Goal: Task Accomplishment & Management: Complete application form

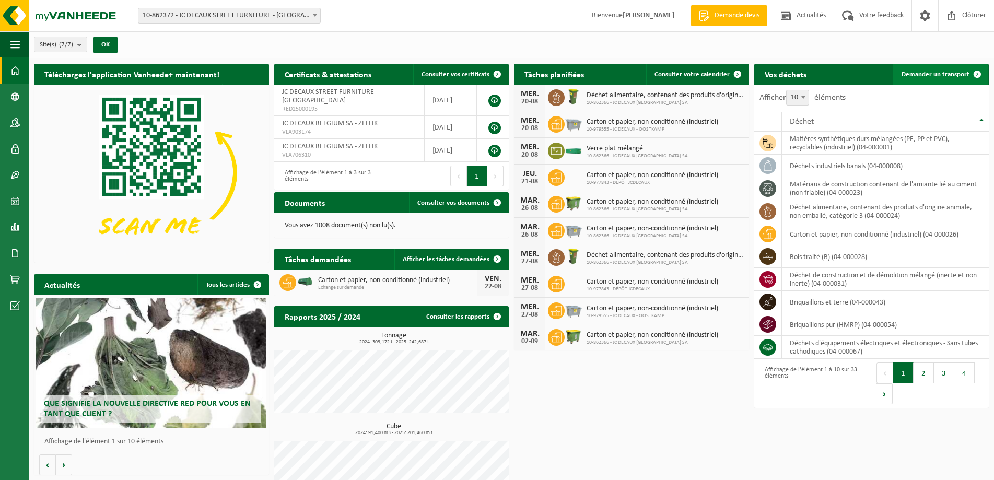
click at [928, 68] on link "Demander un transport" at bounding box center [941, 74] width 95 height 21
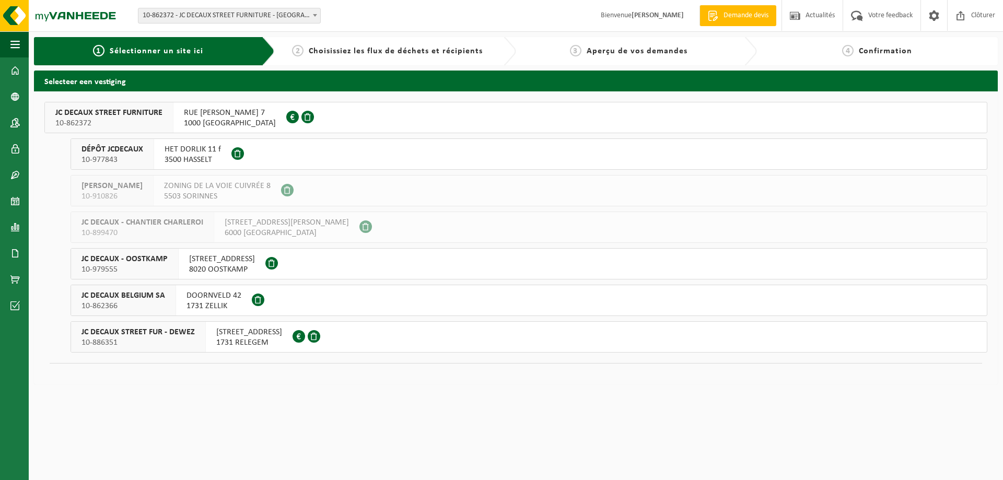
click at [206, 303] on span "1731 ZELLIK" at bounding box center [214, 306] width 55 height 10
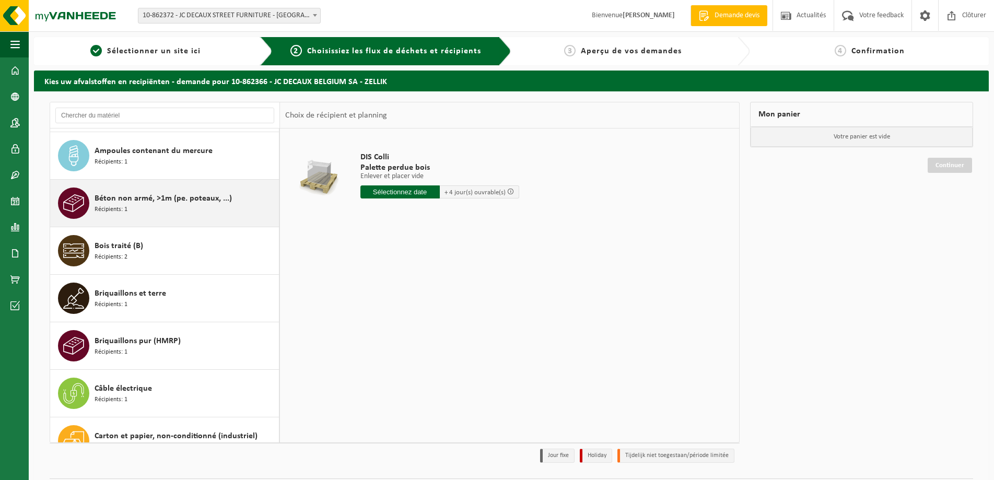
scroll to position [157, 0]
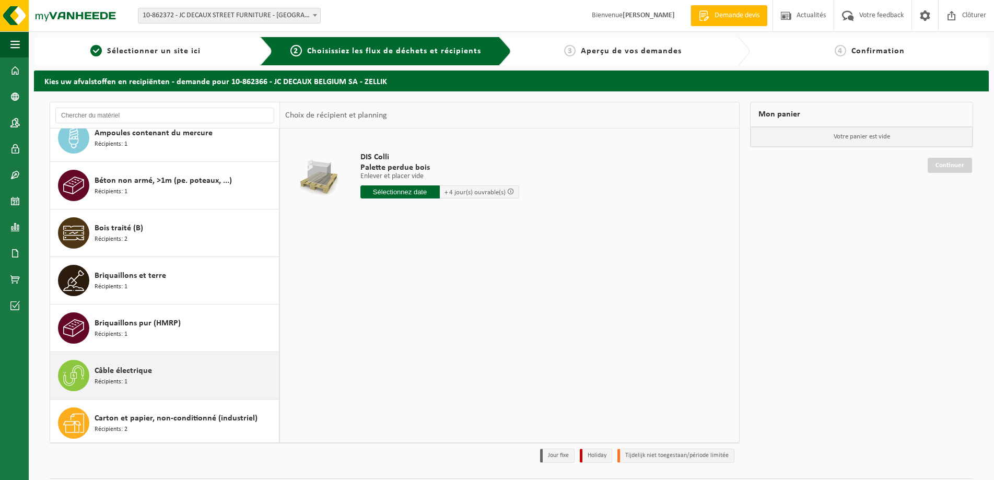
click at [130, 374] on span "Câble électrique" at bounding box center [123, 371] width 57 height 13
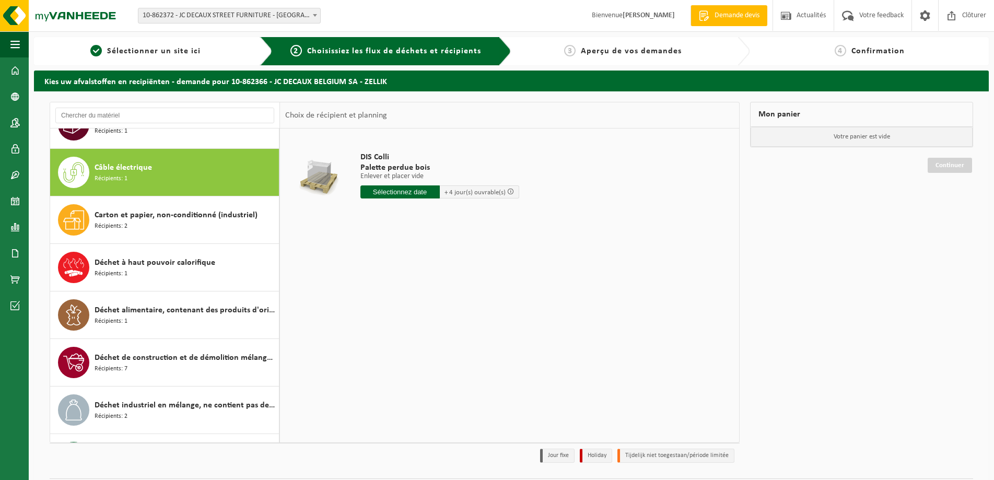
scroll to position [380, 0]
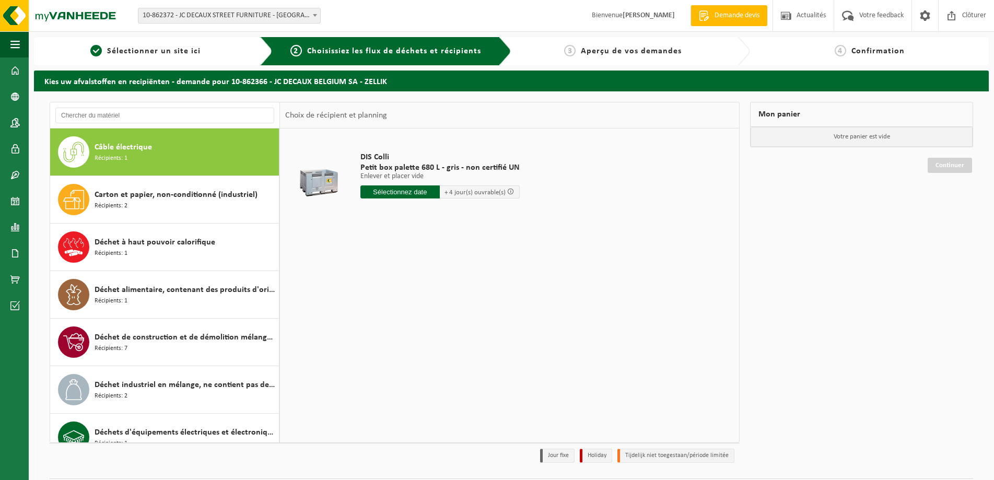
click at [395, 194] on input "text" at bounding box center [401, 192] width 80 height 13
click at [367, 316] on div "25" at bounding box center [370, 318] width 18 height 17
type input "à partir de 2025-08-25"
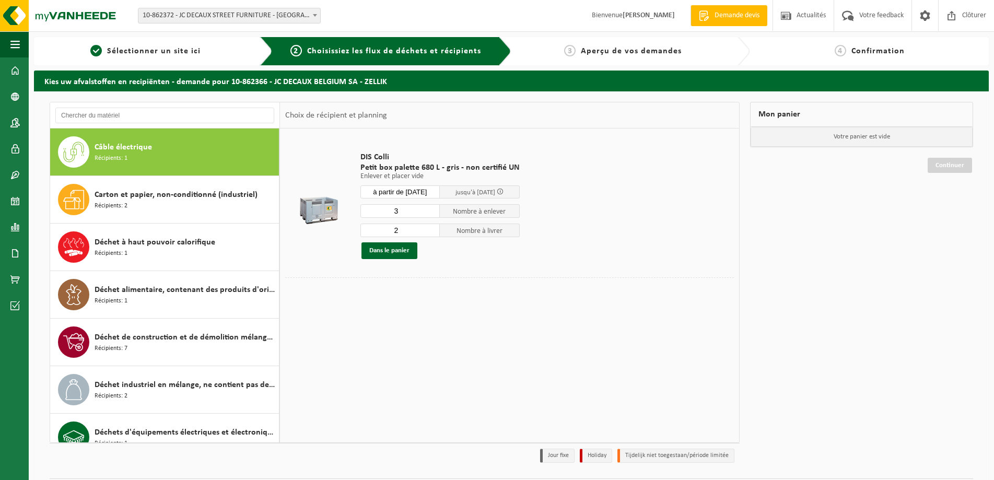
click at [432, 210] on input "3" at bounding box center [401, 211] width 80 height 14
type input "4"
click at [432, 210] on input "4" at bounding box center [401, 211] width 80 height 14
click at [431, 228] on input "3" at bounding box center [401, 231] width 80 height 14
type input "4"
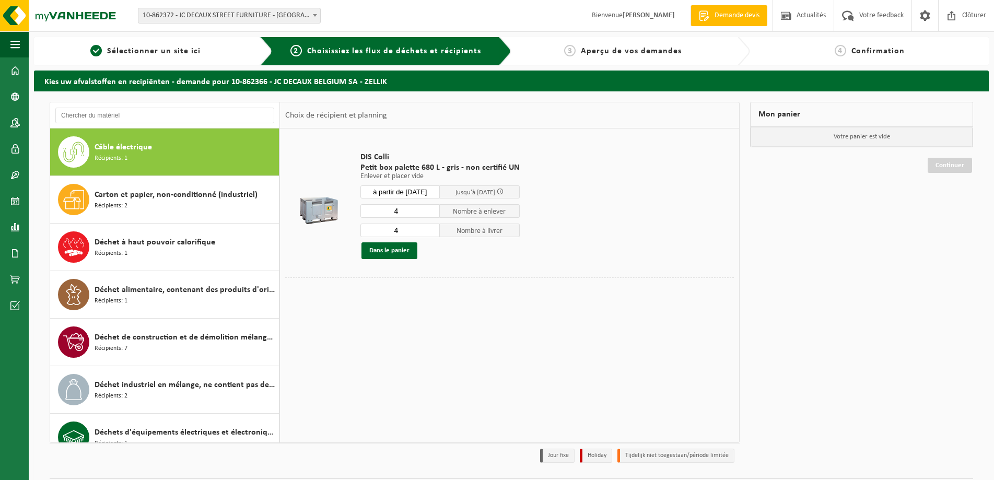
click at [431, 228] on input "4" at bounding box center [401, 231] width 80 height 14
click at [396, 251] on button "Dans le panier" at bounding box center [390, 250] width 56 height 17
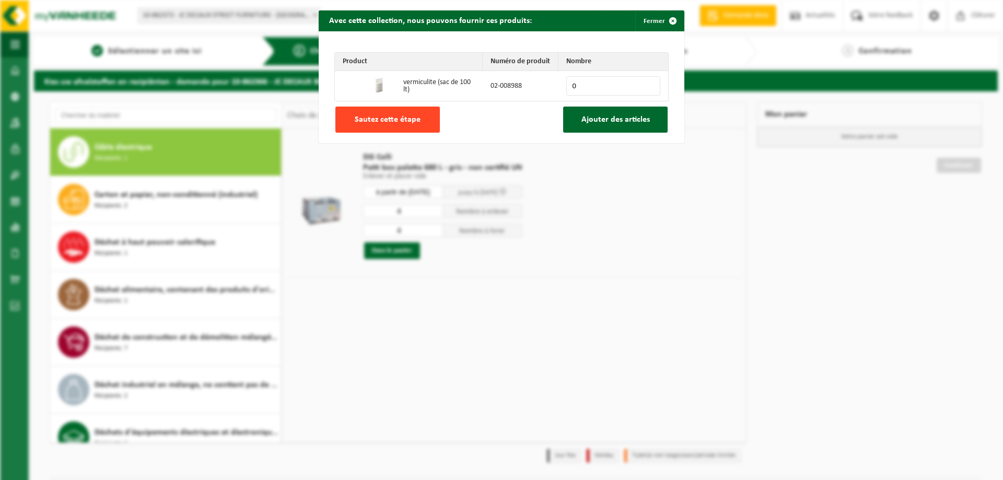
click at [395, 120] on span "Sautez cette étape" at bounding box center [388, 119] width 66 height 8
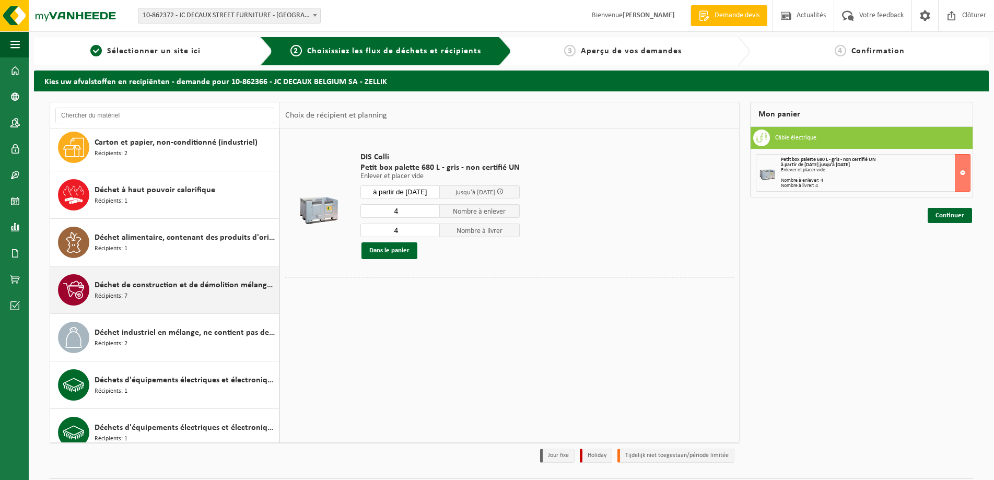
scroll to position [485, 0]
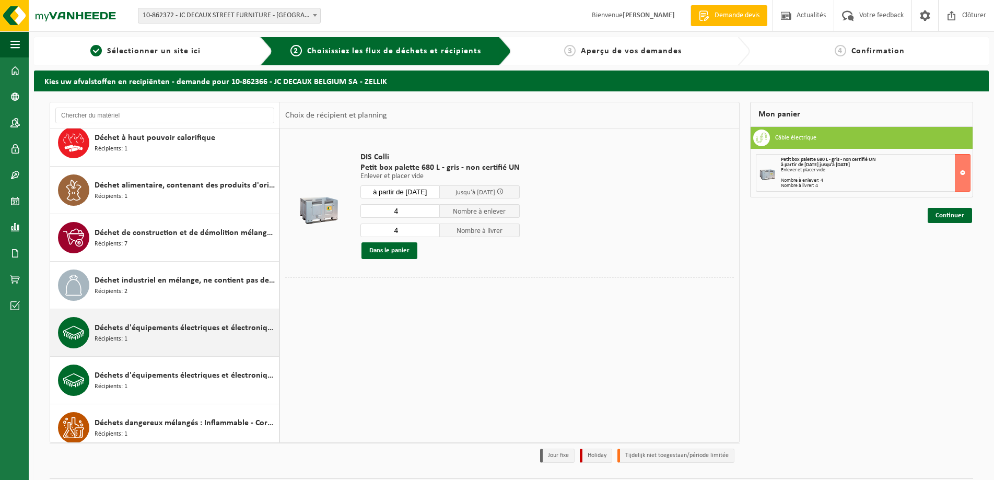
click at [160, 340] on div "Déchets d'équipements électriques et électroniques - Sans tubes cathodiques Réc…" at bounding box center [186, 332] width 182 height 31
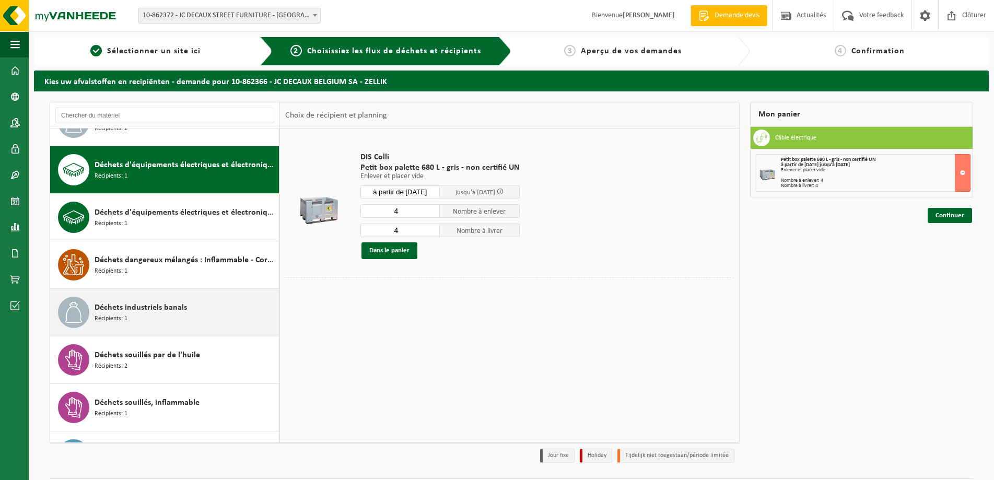
scroll to position [666, 0]
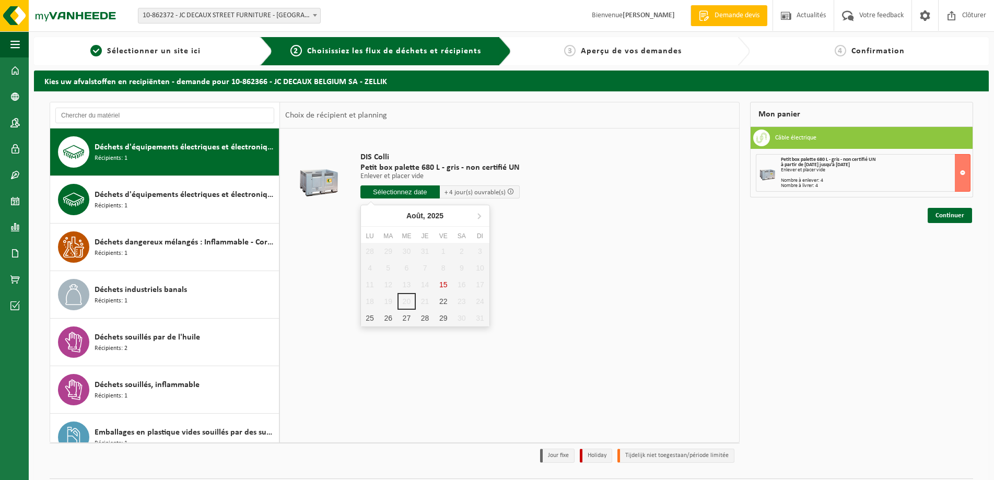
click at [387, 192] on input "text" at bounding box center [401, 192] width 80 height 13
click at [368, 315] on div "25" at bounding box center [370, 318] width 18 height 17
type input "à partir de 2025-08-25"
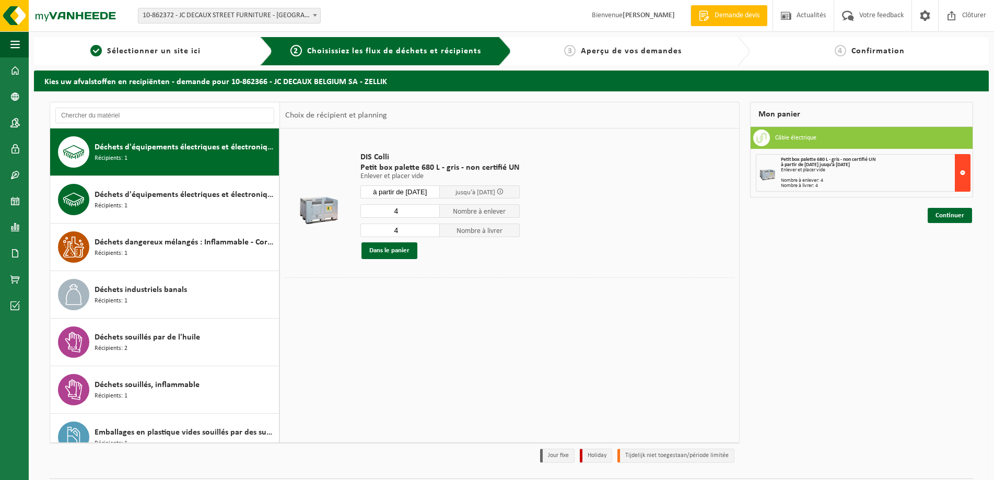
click at [964, 168] on button at bounding box center [963, 173] width 16 height 38
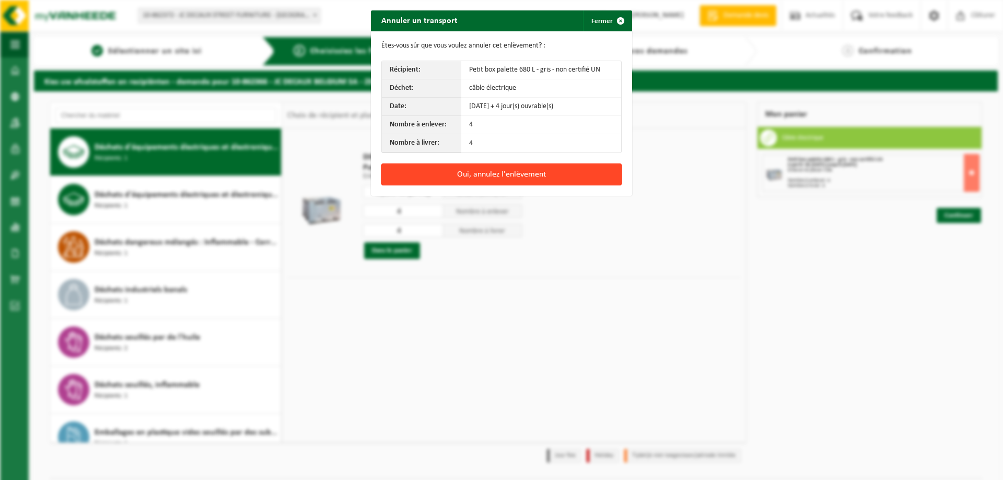
click at [492, 166] on button "Oui, annulez l'enlèvement" at bounding box center [501, 175] width 240 height 22
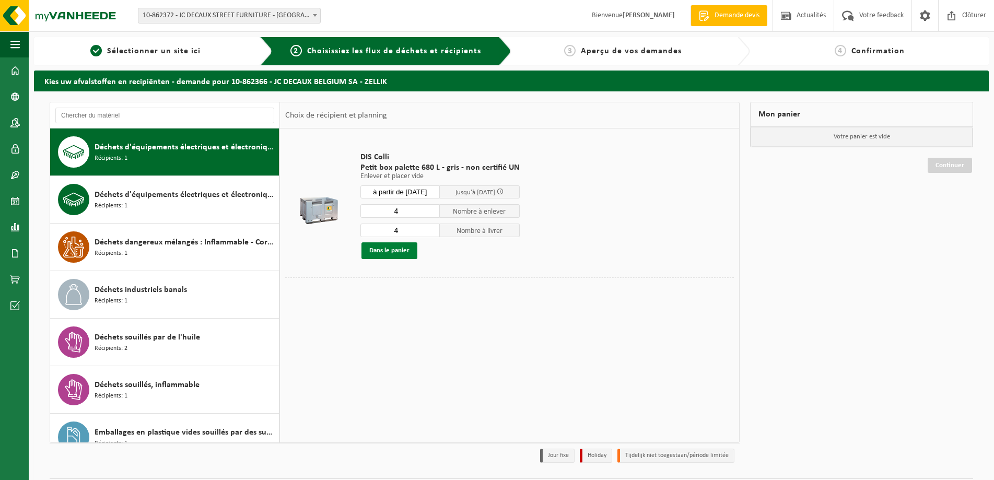
click at [393, 250] on button "Dans le panier" at bounding box center [390, 250] width 56 height 17
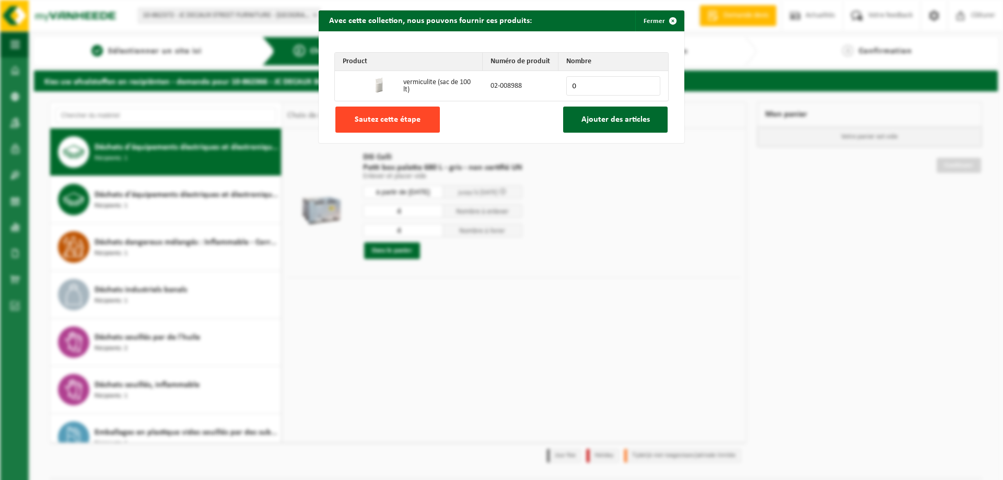
click at [369, 124] on span "Sautez cette étape" at bounding box center [388, 119] width 66 height 8
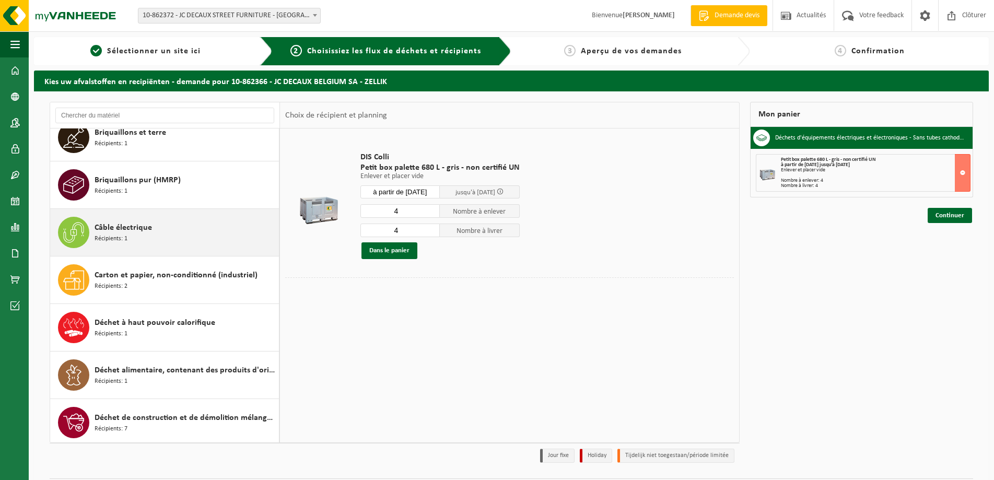
click at [143, 231] on span "Câble électrique" at bounding box center [123, 228] width 57 height 13
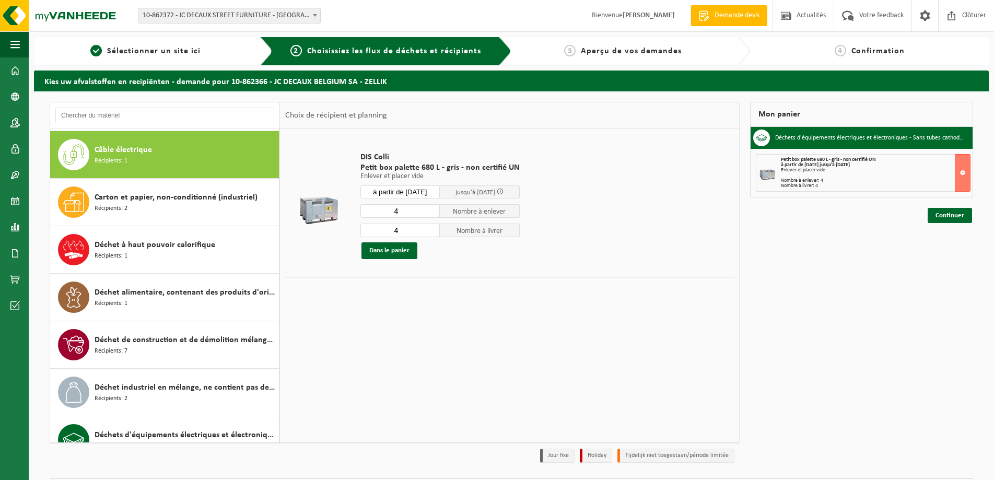
scroll to position [380, 0]
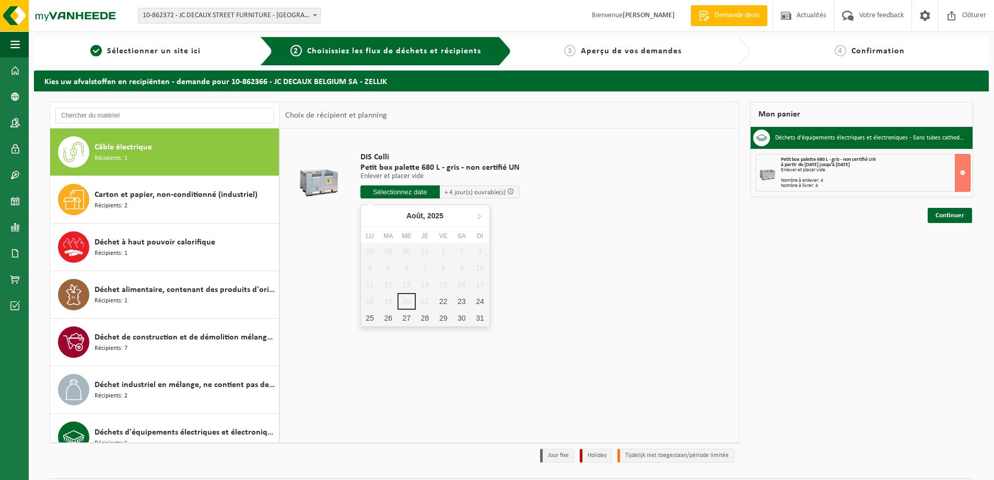
click at [413, 187] on input "text" at bounding box center [401, 192] width 80 height 13
click at [369, 320] on div "25" at bounding box center [370, 318] width 18 height 17
type input "à partir de 2025-08-25"
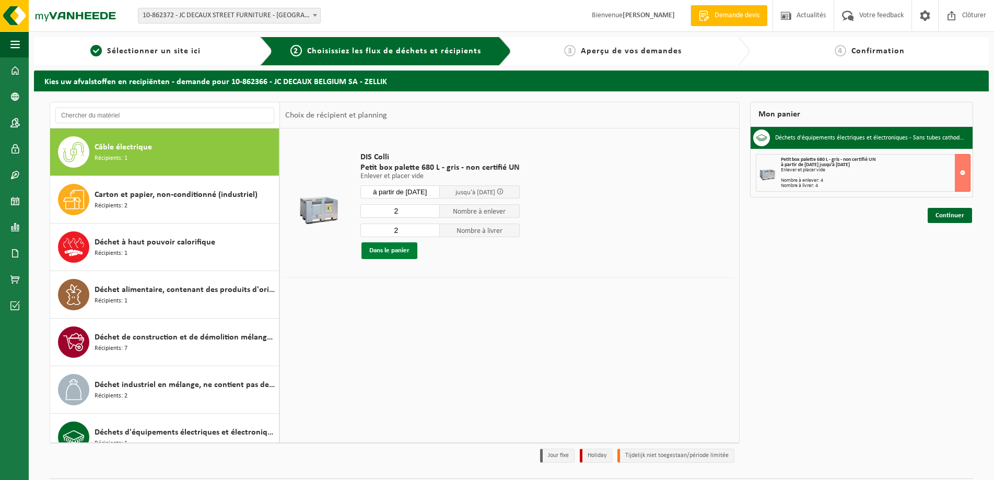
click at [384, 251] on button "Dans le panier" at bounding box center [390, 250] width 56 height 17
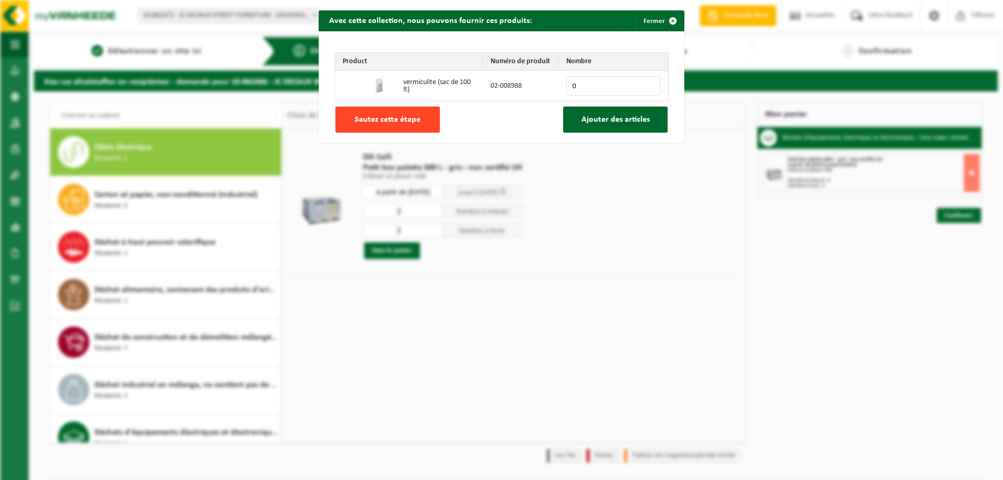
click at [396, 115] on span "Sautez cette étape" at bounding box center [388, 119] width 66 height 8
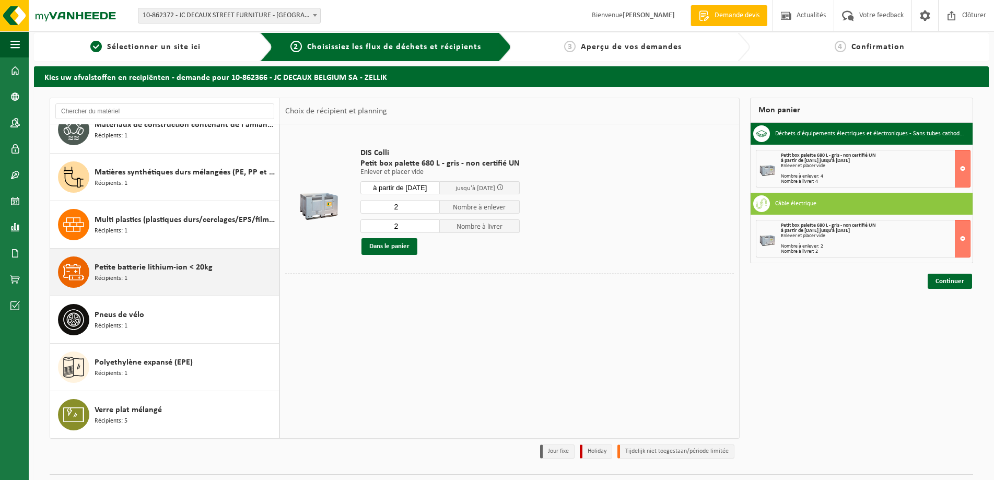
scroll to position [30, 0]
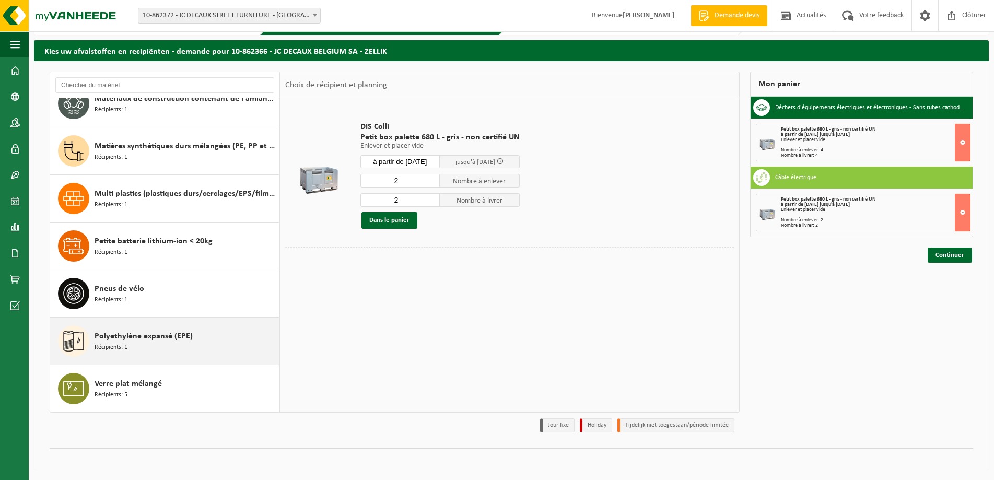
click at [135, 338] on span "Polyethylène expansé (EPE)" at bounding box center [144, 336] width 98 height 13
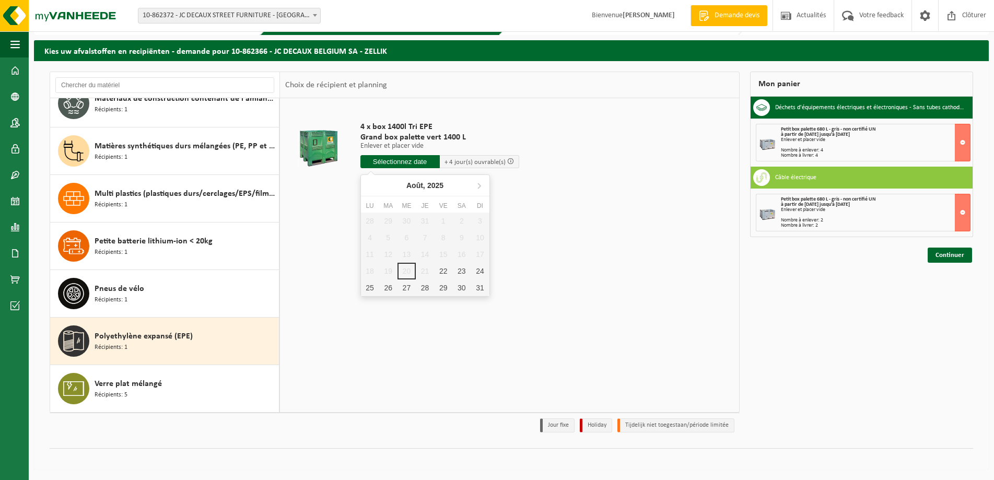
click at [396, 164] on input "text" at bounding box center [400, 161] width 79 height 13
click at [365, 292] on div "25" at bounding box center [370, 288] width 18 height 17
type input "à partir de 2025-08-25"
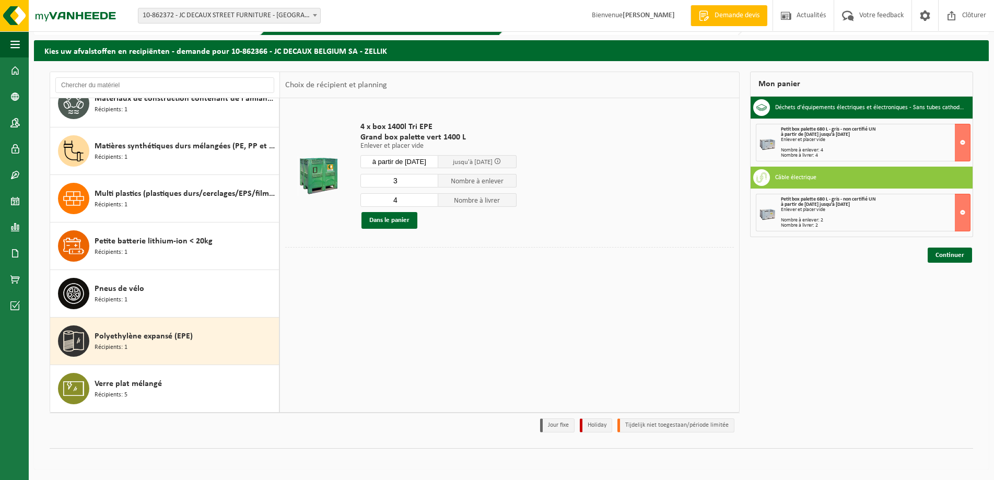
type input "3"
click at [429, 183] on input "3" at bounding box center [400, 181] width 78 height 14
type input "3"
click at [432, 203] on input "3" at bounding box center [400, 200] width 78 height 14
click at [396, 221] on button "Dans le panier" at bounding box center [390, 220] width 56 height 17
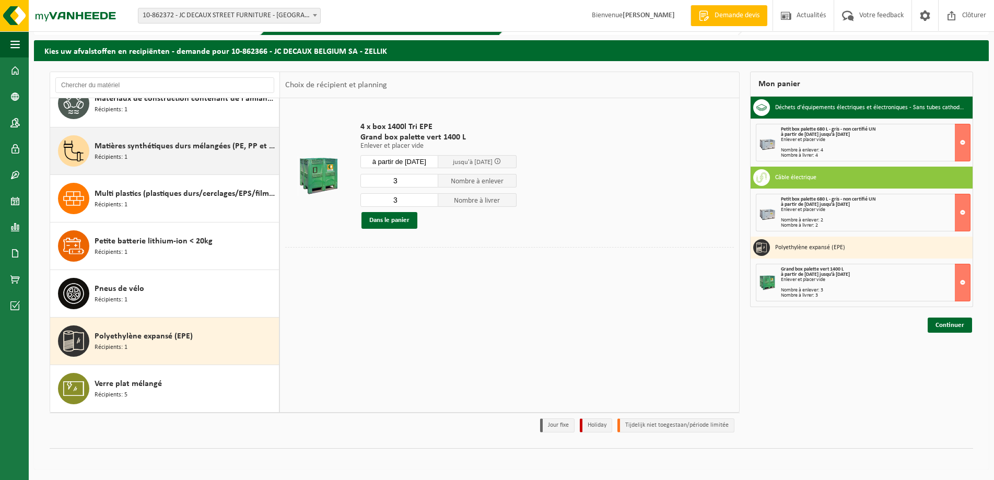
click at [146, 149] on span "Matières synthétiques durs mélangées (PE, PP et PVC), recyclables (industriel)" at bounding box center [186, 146] width 182 height 13
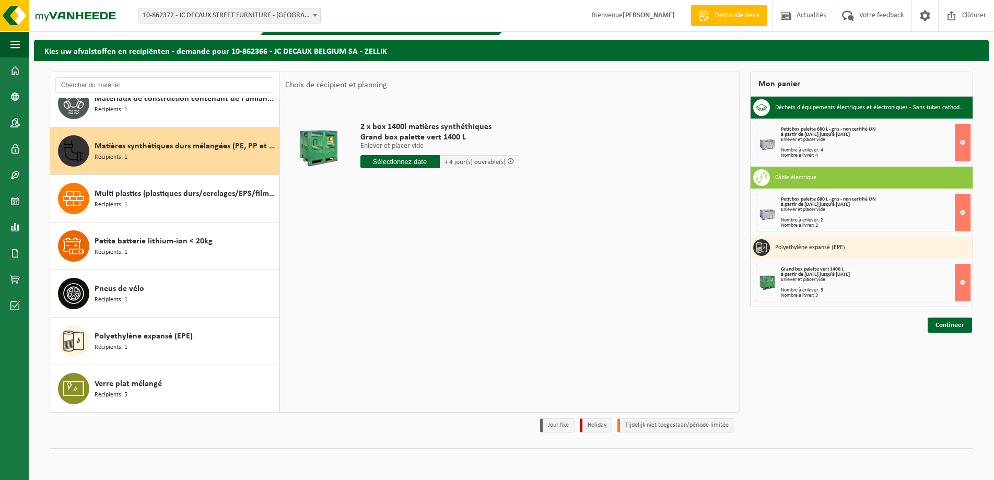
click at [403, 159] on input "text" at bounding box center [400, 161] width 79 height 13
click at [368, 287] on div "25" at bounding box center [370, 288] width 18 height 17
type input "à partir de 2025-08-25"
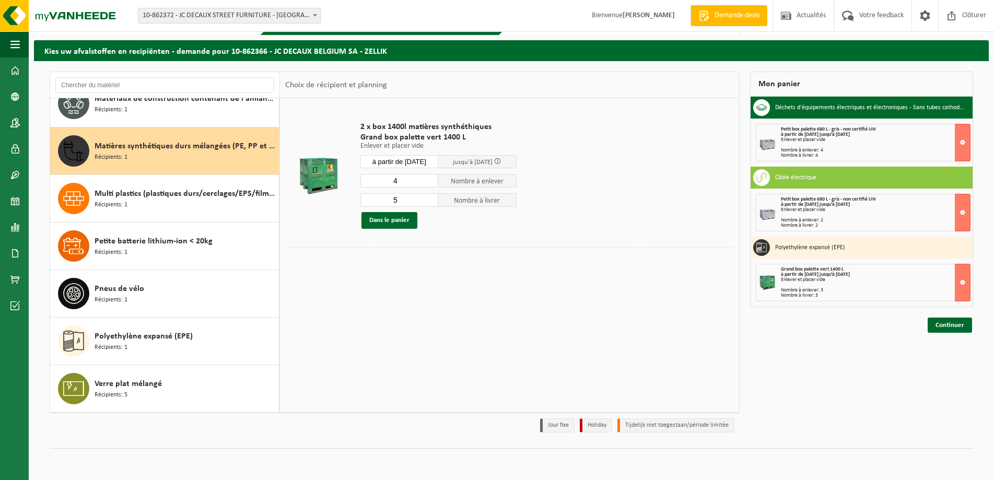
type input "4"
click at [432, 182] on input "4" at bounding box center [400, 181] width 78 height 14
type input "4"
click at [432, 202] on input "4" at bounding box center [400, 200] width 78 height 14
click at [394, 219] on button "Dans le panier" at bounding box center [390, 220] width 56 height 17
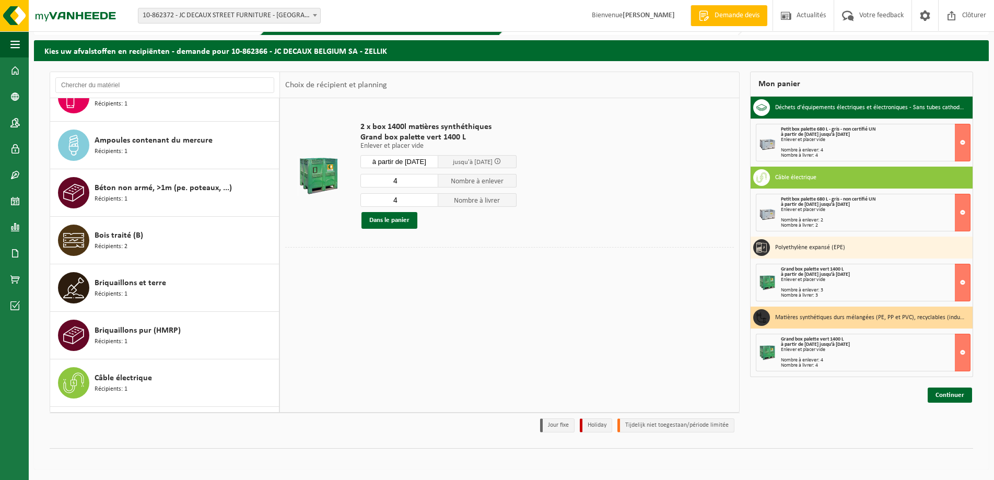
scroll to position [67, 0]
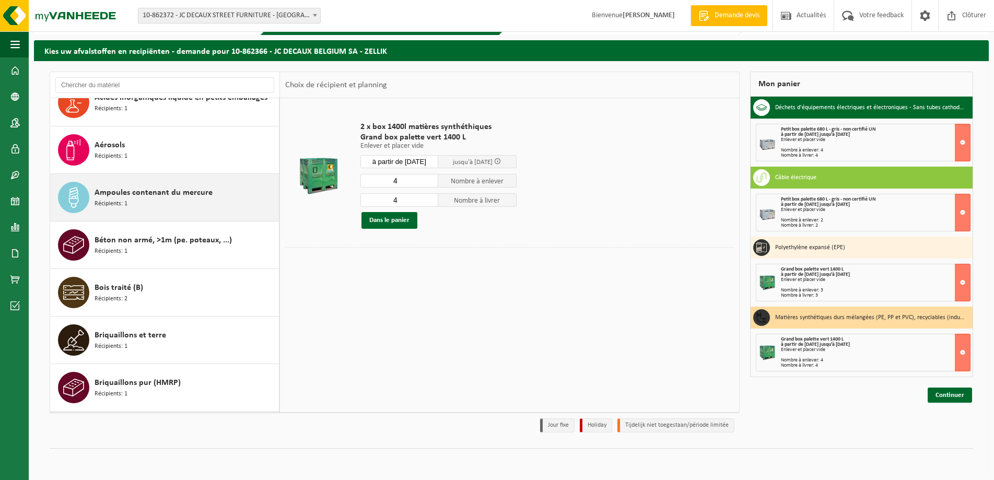
click at [129, 197] on span "Ampoules contenant du mercure" at bounding box center [154, 193] width 118 height 13
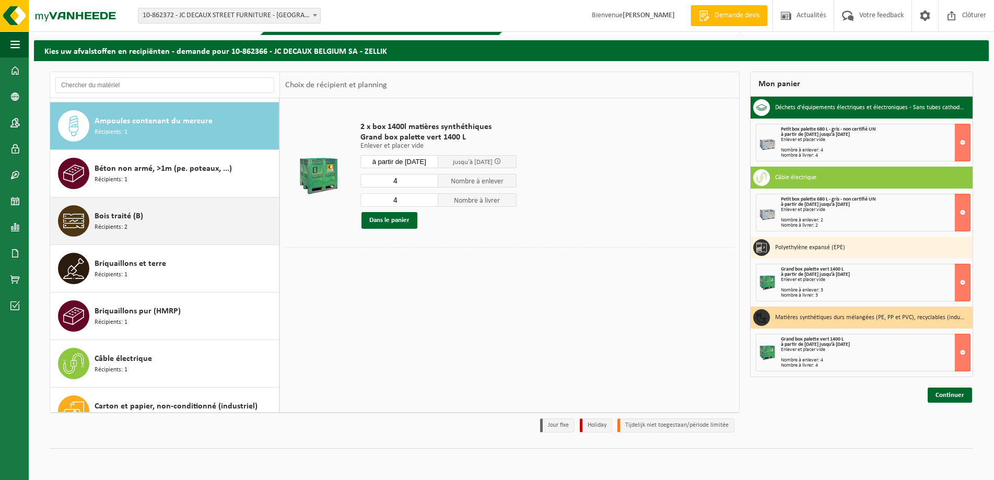
scroll to position [143, 0]
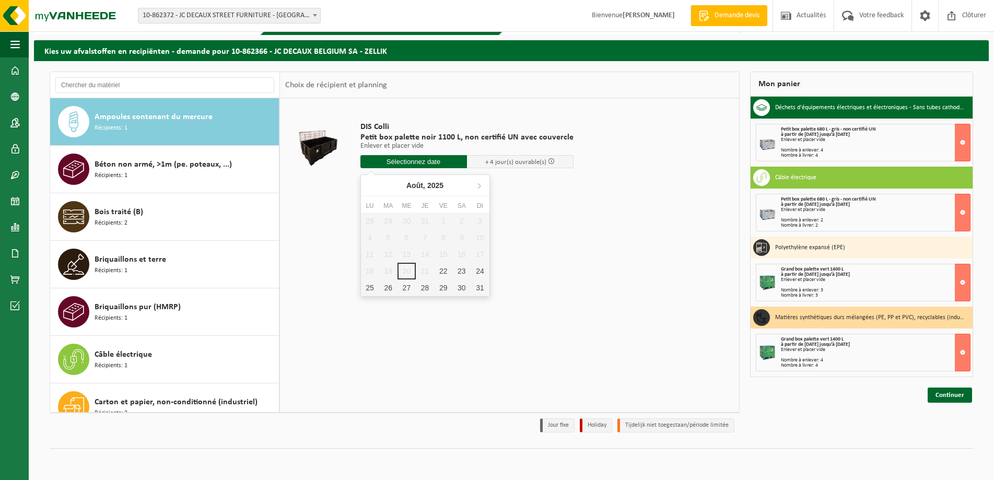
click at [405, 161] on input "text" at bounding box center [414, 161] width 107 height 13
click at [372, 287] on div "25" at bounding box center [370, 288] width 18 height 17
type input "à partir de 2025-08-25"
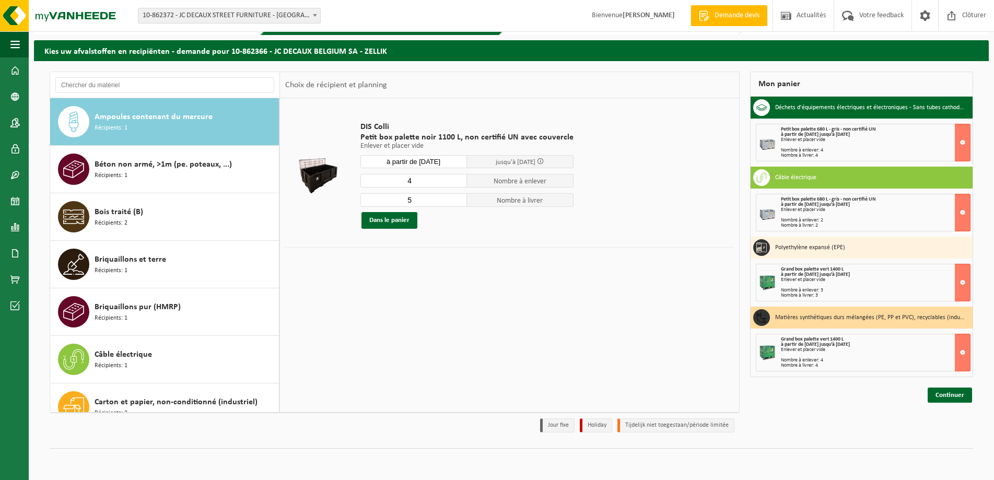
click at [456, 182] on input "4" at bounding box center [414, 181] width 107 height 14
type input "3"
click at [456, 182] on input "3" at bounding box center [414, 181] width 107 height 14
click at [455, 200] on input "6" at bounding box center [414, 200] width 107 height 14
click at [456, 201] on input "5" at bounding box center [414, 200] width 107 height 14
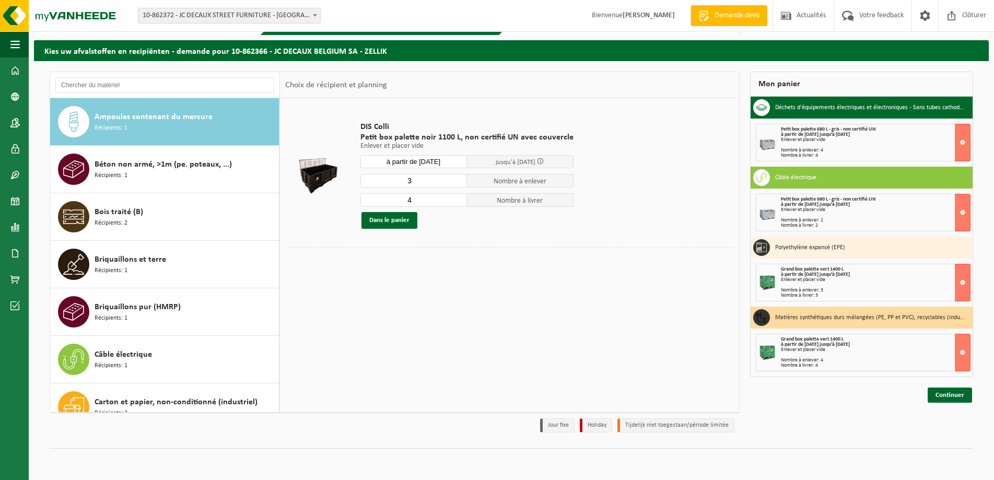
click at [456, 201] on input "4" at bounding box center [414, 200] width 107 height 14
type input "3"
click at [456, 201] on input "3" at bounding box center [414, 200] width 107 height 14
click at [382, 223] on button "Dans le panier" at bounding box center [390, 220] width 56 height 17
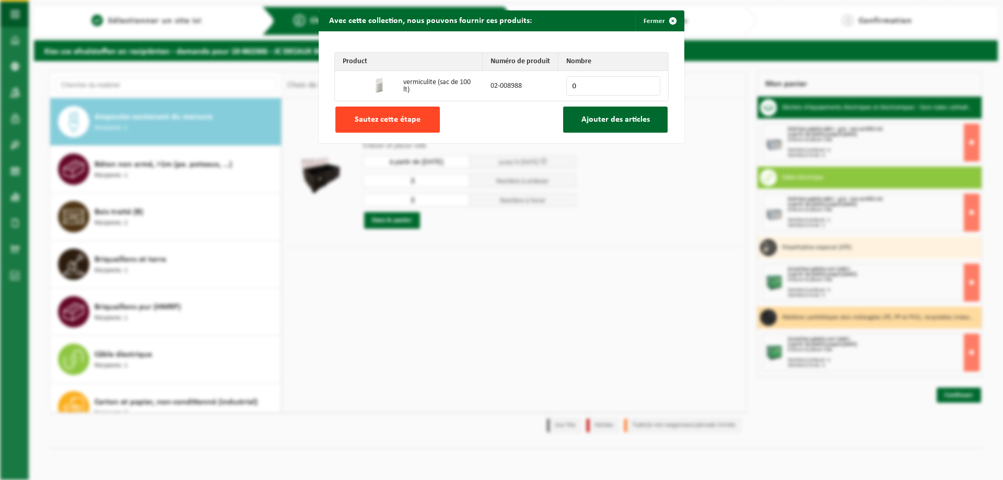
click at [381, 119] on span "Sautez cette étape" at bounding box center [388, 119] width 66 height 8
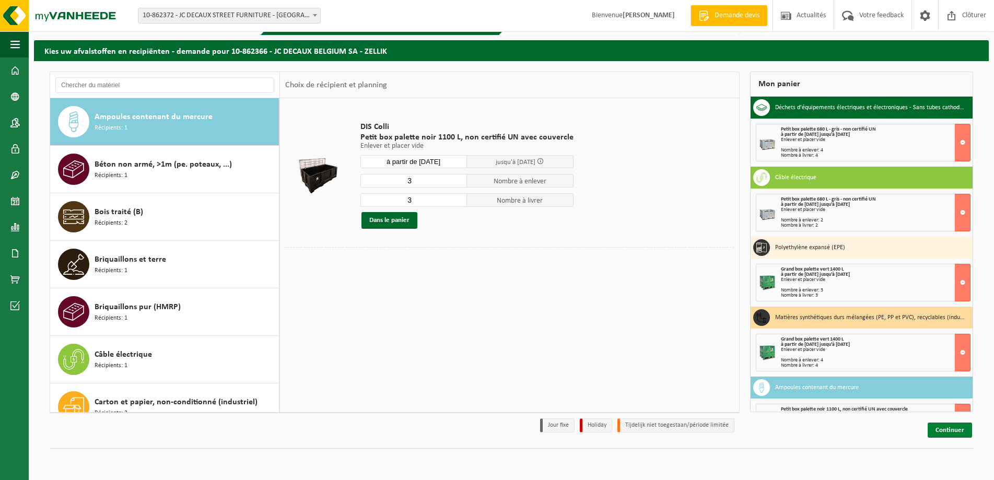
click at [951, 429] on link "Continuer" at bounding box center [950, 430] width 44 height 15
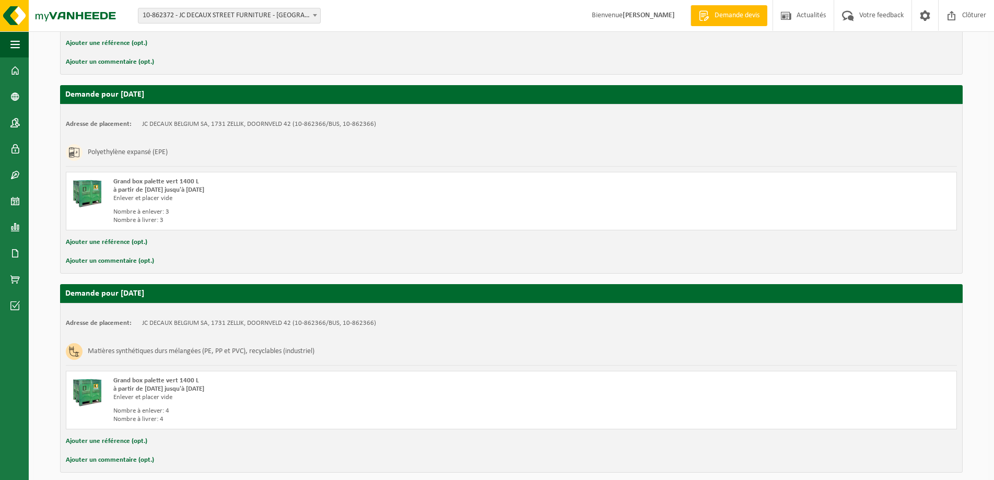
scroll to position [568, 0]
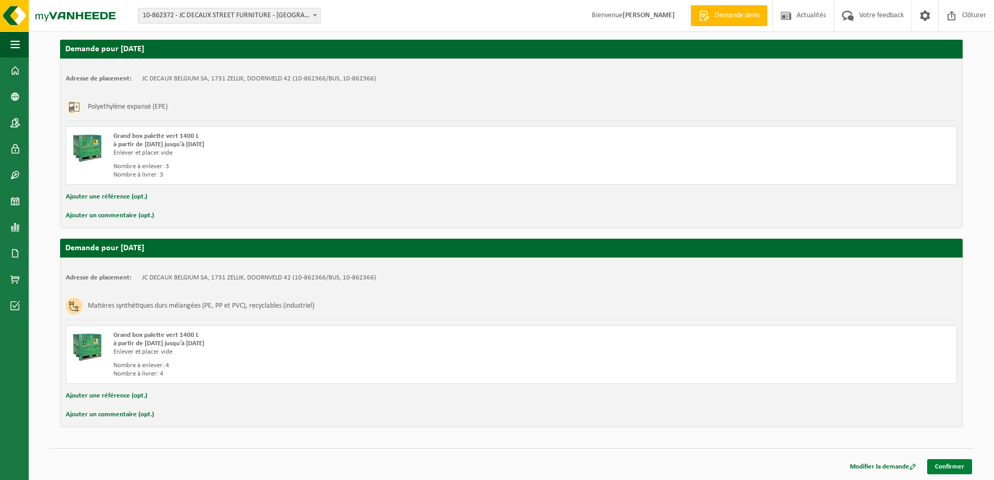
click at [950, 466] on link "Confirmer" at bounding box center [950, 466] width 45 height 15
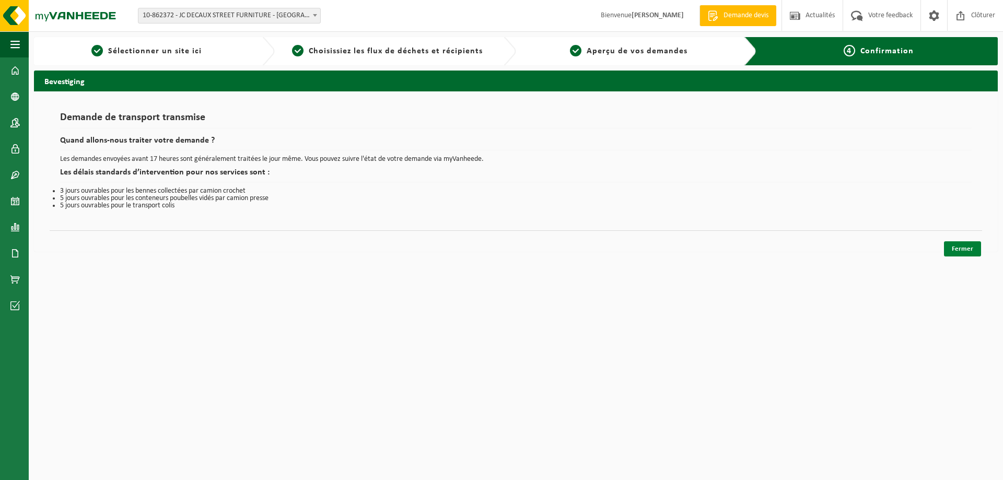
click at [958, 249] on link "Fermer" at bounding box center [962, 248] width 37 height 15
